Goal: Task Accomplishment & Management: Use online tool/utility

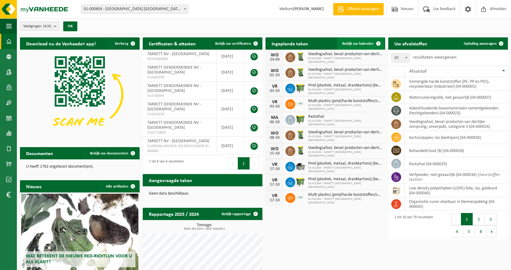
click at [355, 42] on span "Bekijk uw kalender" at bounding box center [358, 44] width 32 height 4
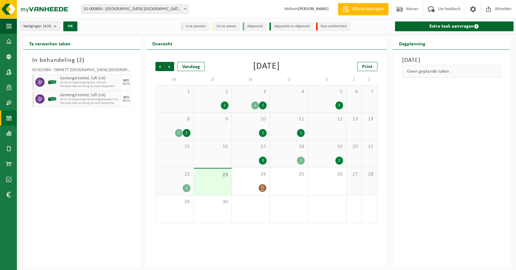
click at [183, 188] on div "1" at bounding box center [187, 188] width 8 height 8
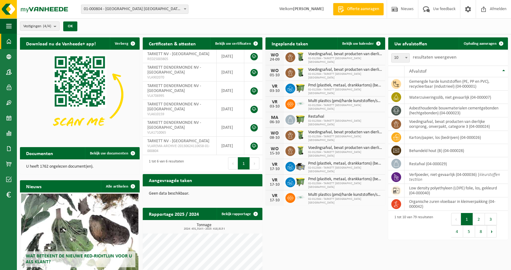
click at [185, 10] on b at bounding box center [185, 9] width 2 height 2
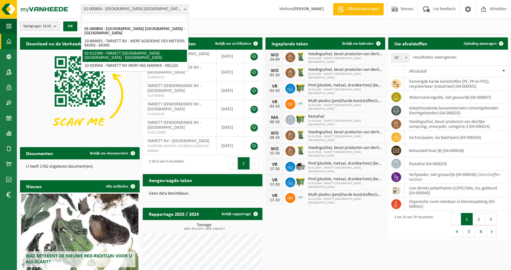
select select "2436"
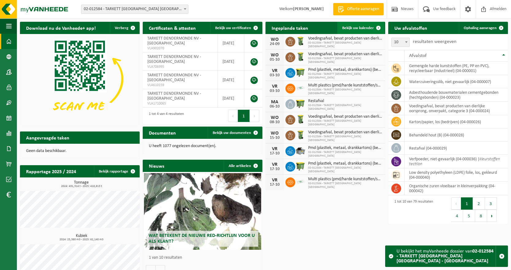
click at [355, 25] on link "Bekijk uw kalender" at bounding box center [360, 28] width 47 height 12
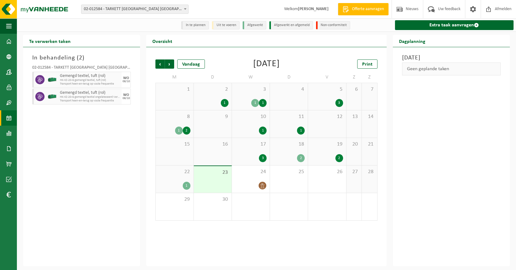
click at [336, 159] on div "2" at bounding box center [339, 158] width 8 height 8
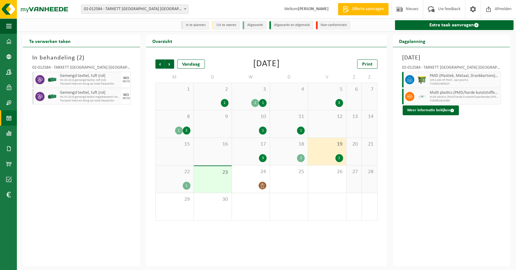
click at [184, 185] on div "1" at bounding box center [187, 186] width 8 height 8
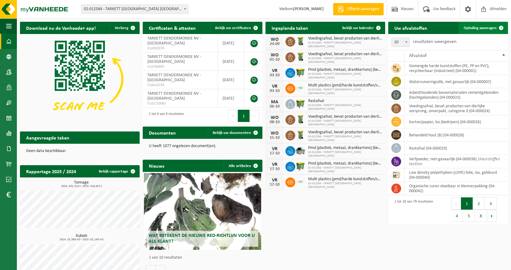
click at [477, 26] on span "Ophaling aanvragen" at bounding box center [480, 28] width 33 height 4
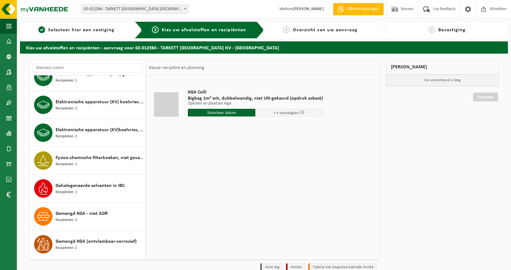
scroll to position [460, 0]
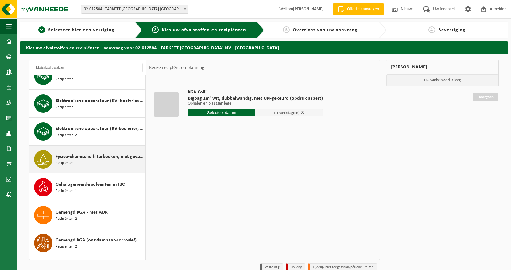
click at [72, 162] on span "Recipiënten: 1" at bounding box center [66, 164] width 21 height 6
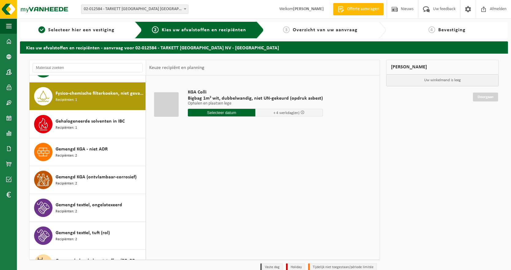
scroll to position [531, 0]
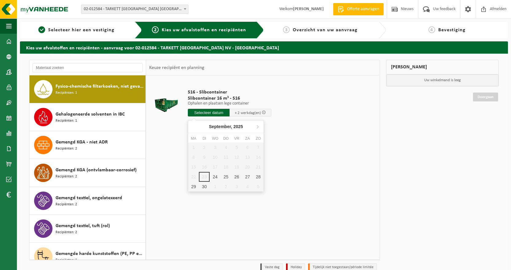
click at [203, 113] on input "text" at bounding box center [209, 113] width 42 height 8
click at [214, 177] on div "24" at bounding box center [215, 177] width 11 height 10
type input "Van 2025-09-24"
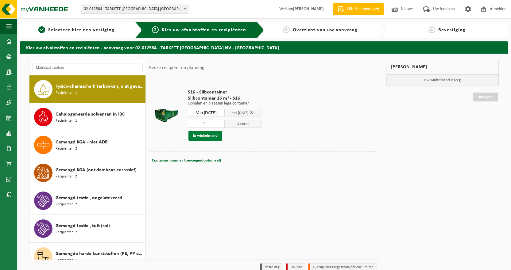
click at [208, 136] on button "In winkelmand" at bounding box center [205, 136] width 34 height 10
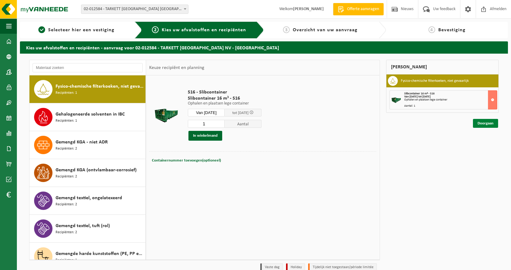
click at [489, 122] on link "Doorgaan" at bounding box center [485, 123] width 25 height 9
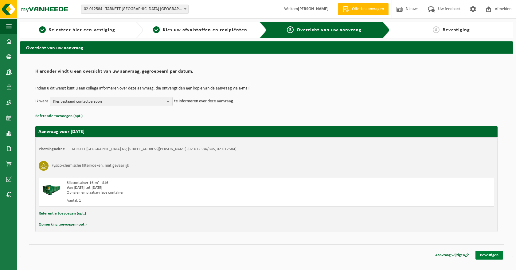
click at [488, 257] on link "Bevestigen" at bounding box center [489, 255] width 28 height 9
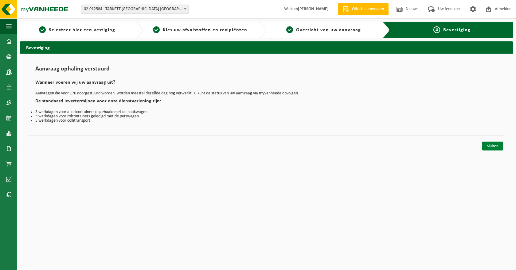
click at [493, 148] on link "Sluiten" at bounding box center [492, 146] width 21 height 9
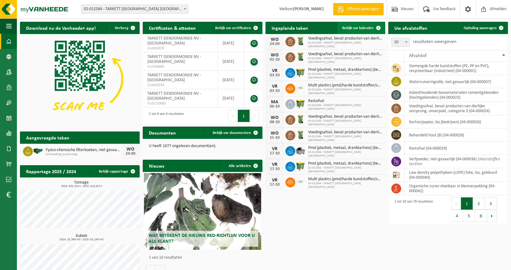
click at [347, 29] on span "Bekijk uw kalender" at bounding box center [358, 28] width 32 height 4
